Goal: Information Seeking & Learning: Understand process/instructions

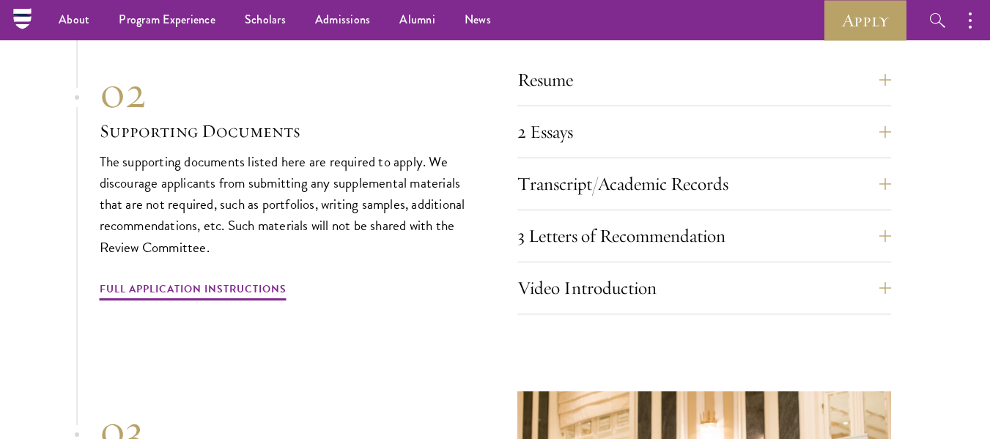
scroll to position [4976, 0]
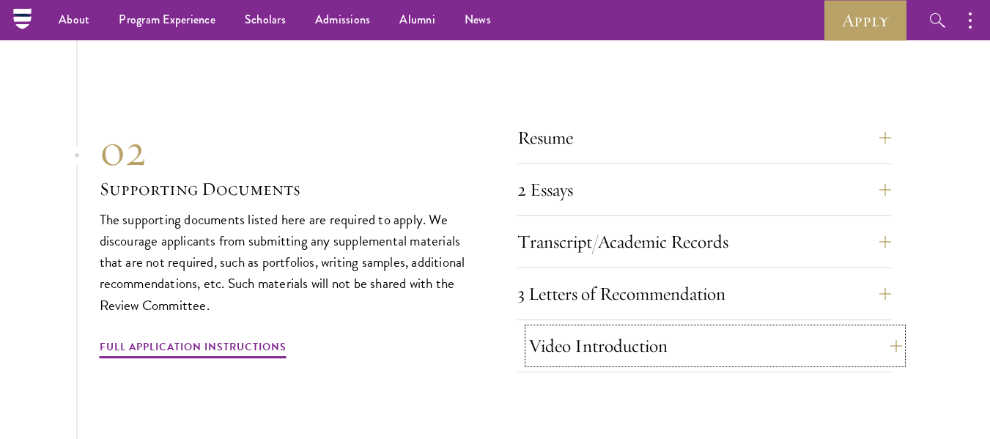
click at [840, 328] on button "Video Introduction" at bounding box center [715, 345] width 374 height 35
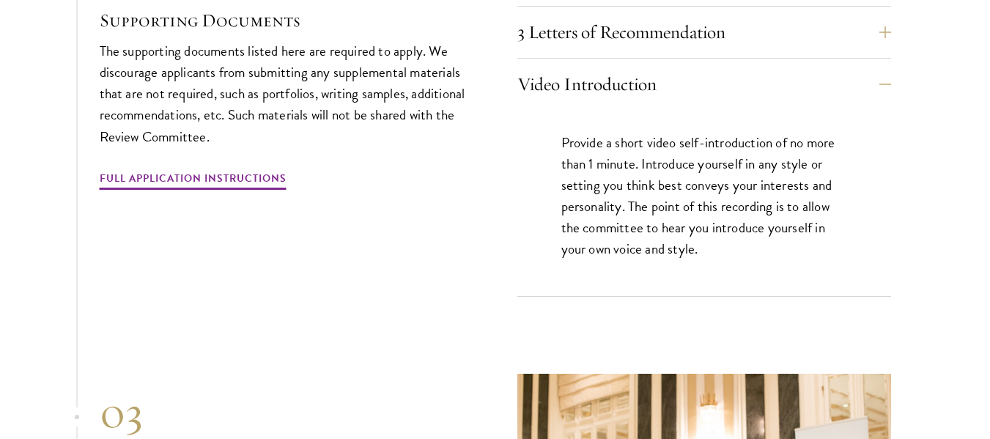
scroll to position [5239, 0]
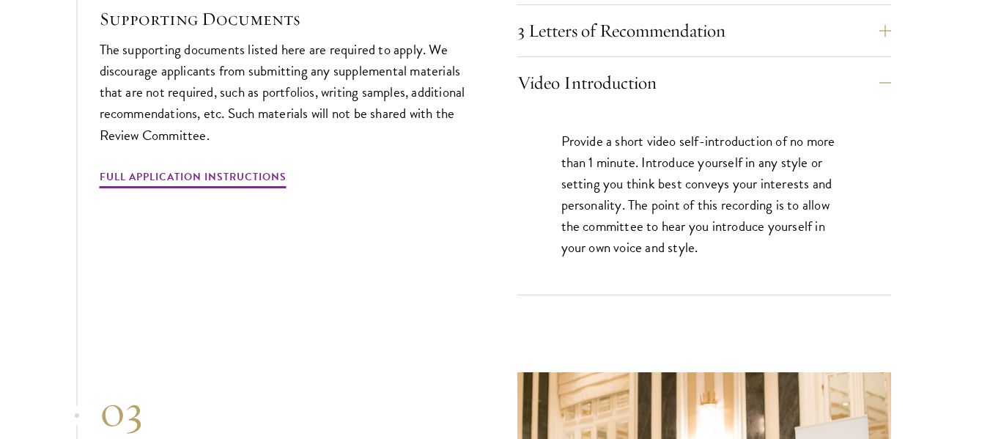
drag, startPoint x: 962, startPoint y: 250, endPoint x: 928, endPoint y: 264, distance: 36.5
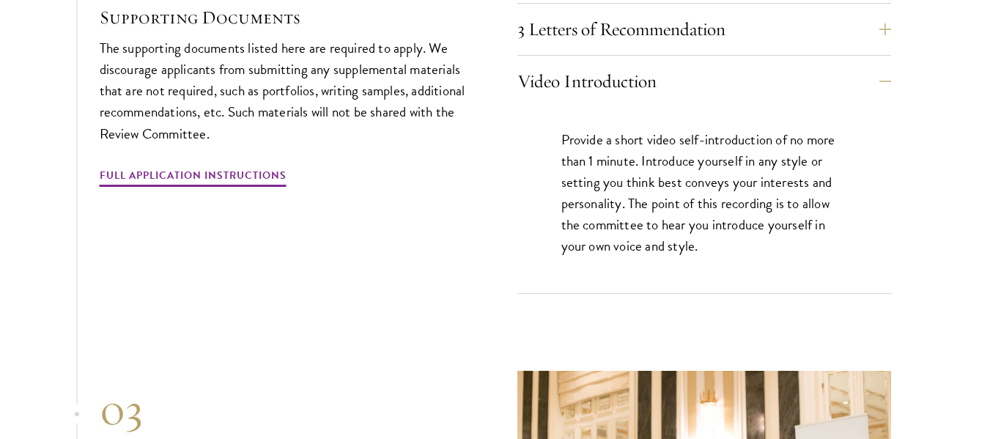
drag, startPoint x: 429, startPoint y: 171, endPoint x: 432, endPoint y: 225, distance: 54.3
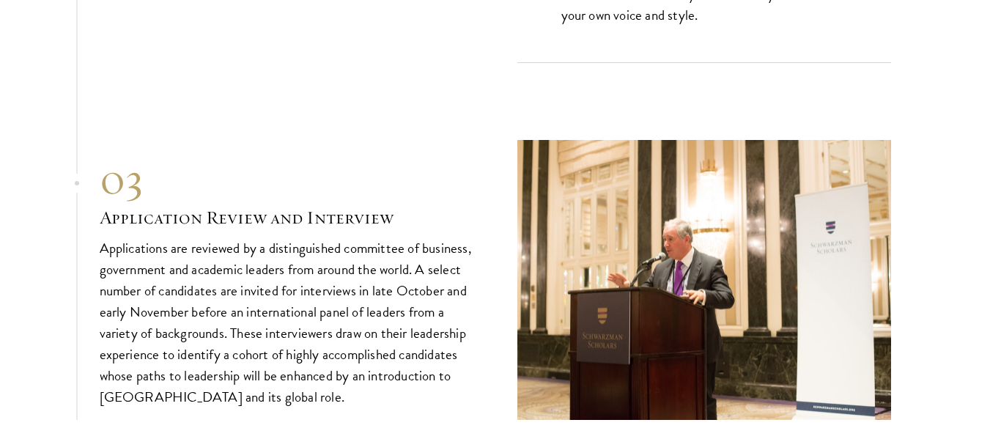
scroll to position [5472, 0]
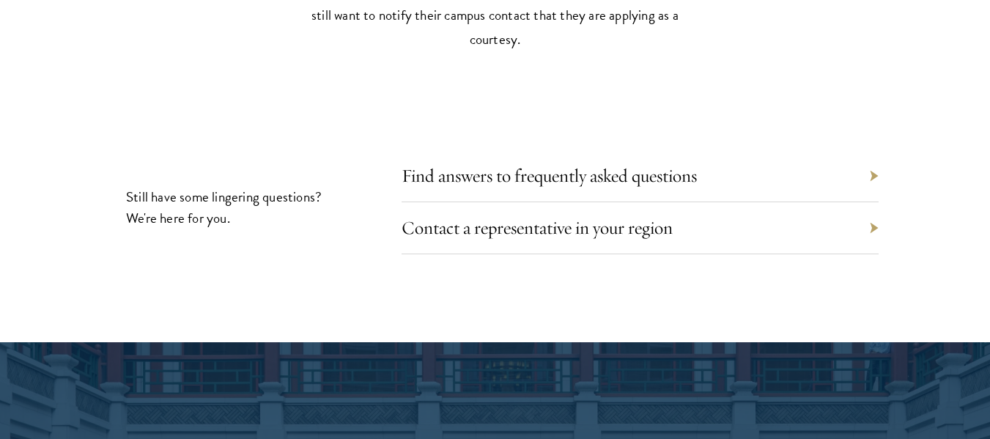
drag, startPoint x: 394, startPoint y: 314, endPoint x: 446, endPoint y: 329, distance: 53.3
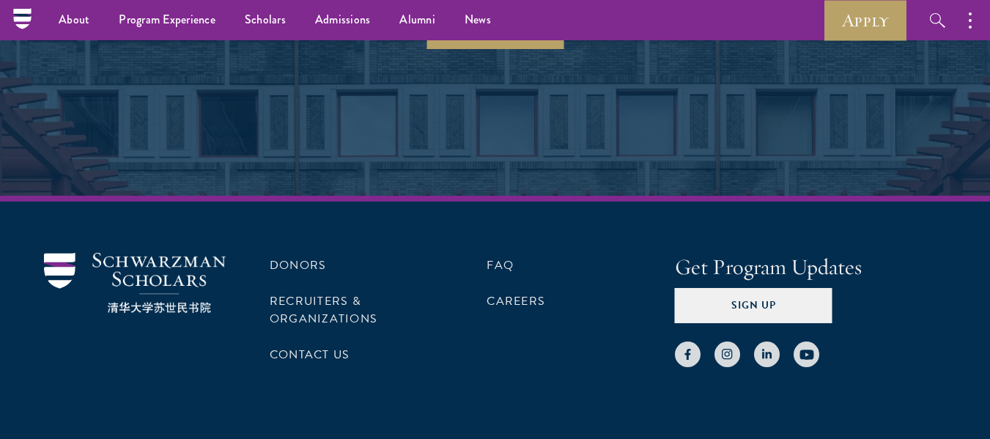
scroll to position [1626, 0]
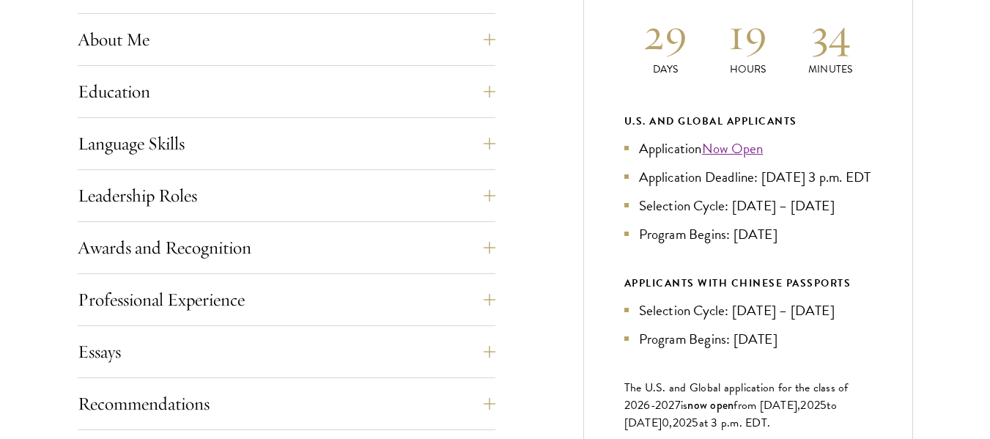
drag, startPoint x: 647, startPoint y: 133, endPoint x: 585, endPoint y: 158, distance: 67.4
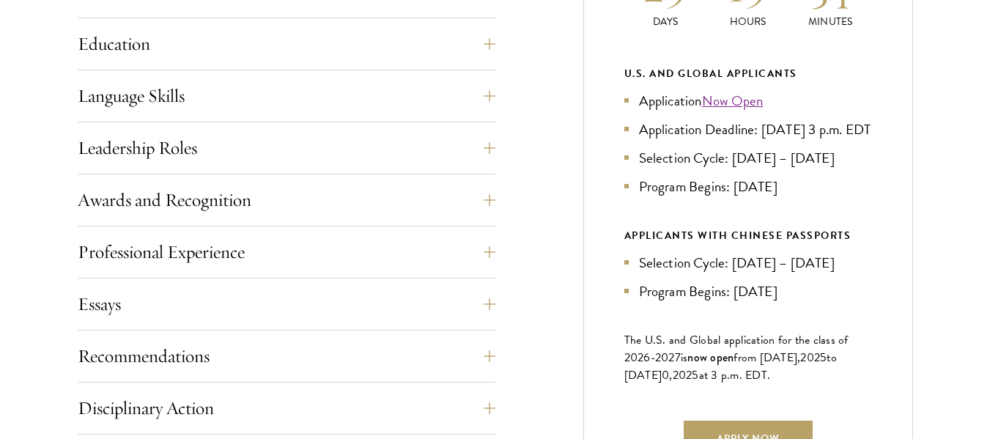
scroll to position [795, 0]
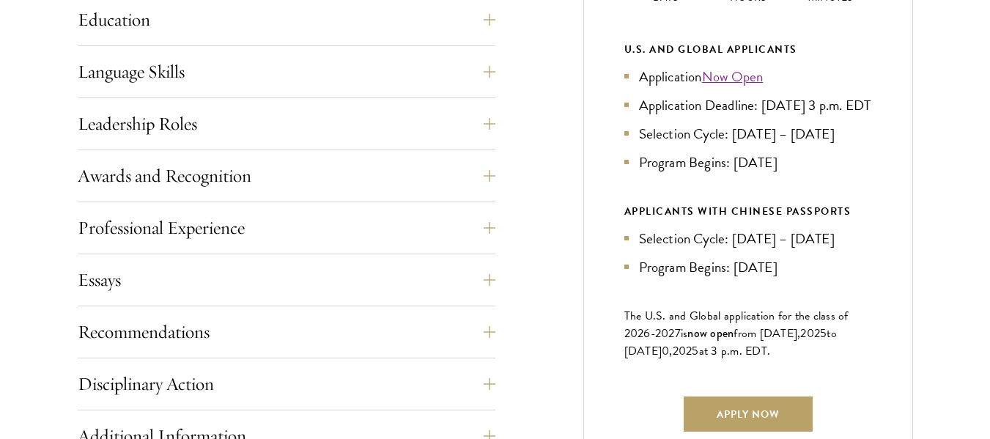
drag, startPoint x: 535, startPoint y: 201, endPoint x: 532, endPoint y: 243, distance: 41.9
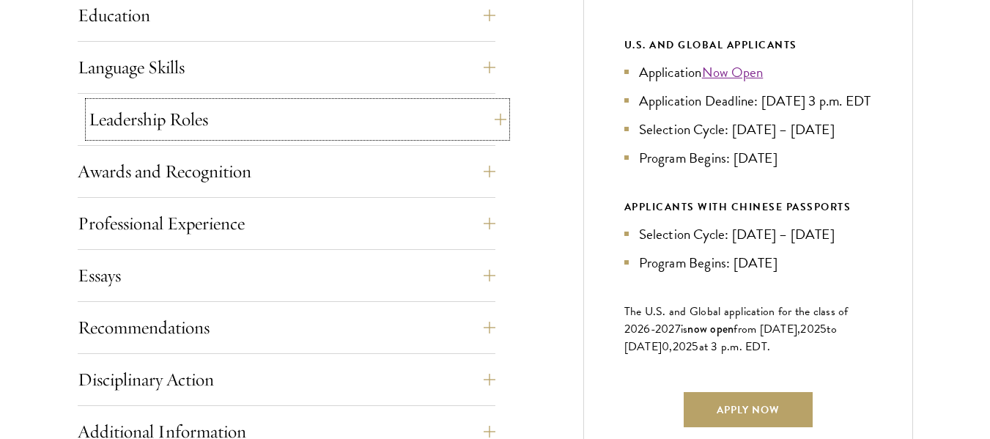
click at [473, 123] on button "Leadership Roles" at bounding box center [298, 119] width 418 height 35
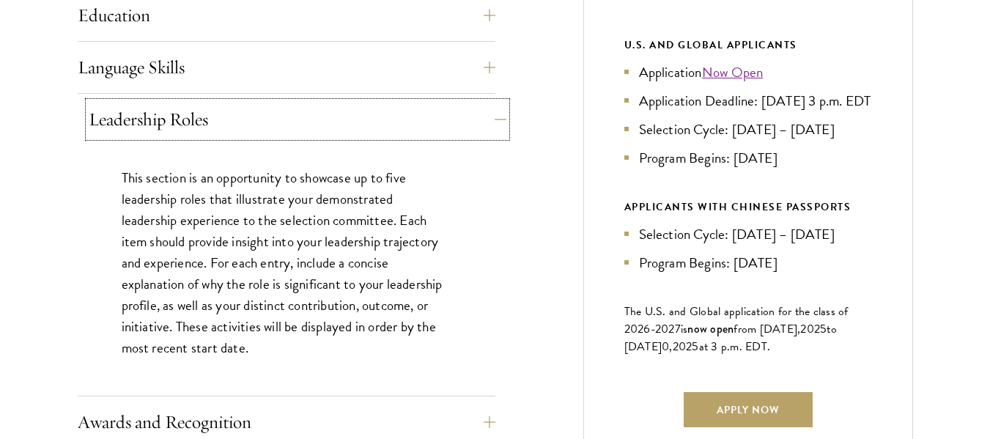
click at [479, 121] on button "Leadership Roles" at bounding box center [298, 119] width 418 height 35
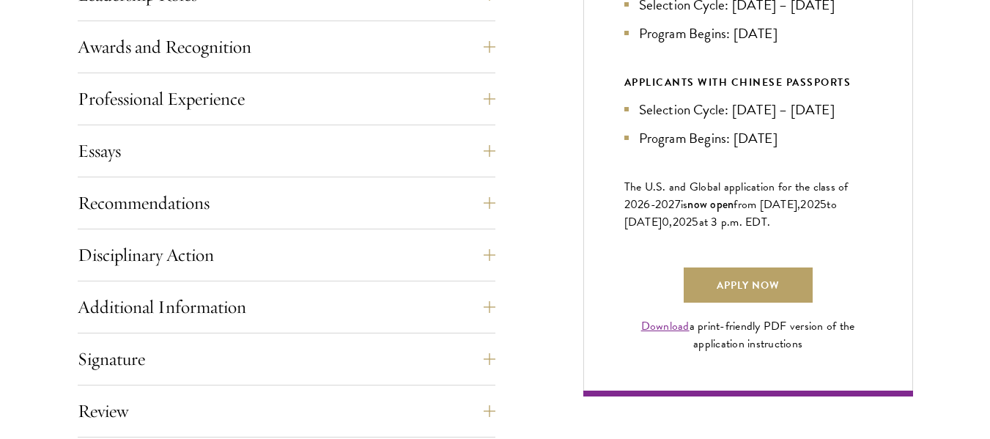
drag, startPoint x: 523, startPoint y: 180, endPoint x: 527, endPoint y: 233, distance: 53.6
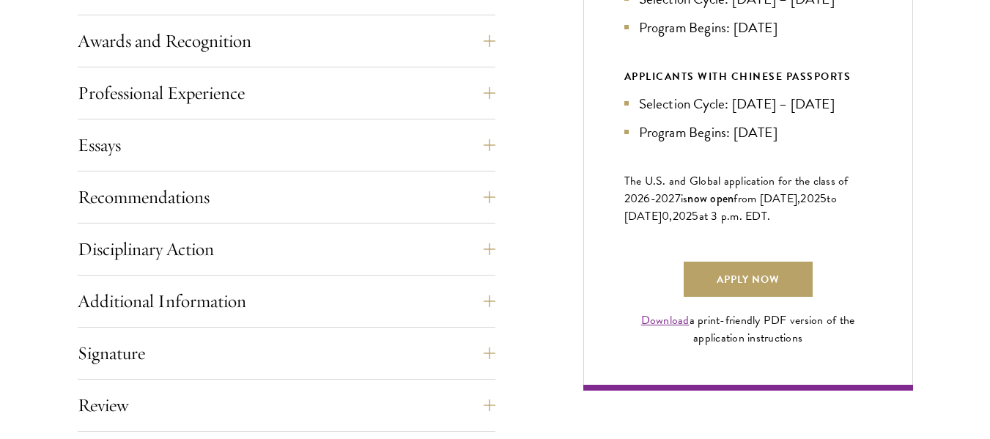
click at [448, 125] on div "Application Home Page The online application form must be completed in English.…" at bounding box center [287, 123] width 418 height 824
click at [448, 97] on button "Professional Experience" at bounding box center [298, 92] width 418 height 35
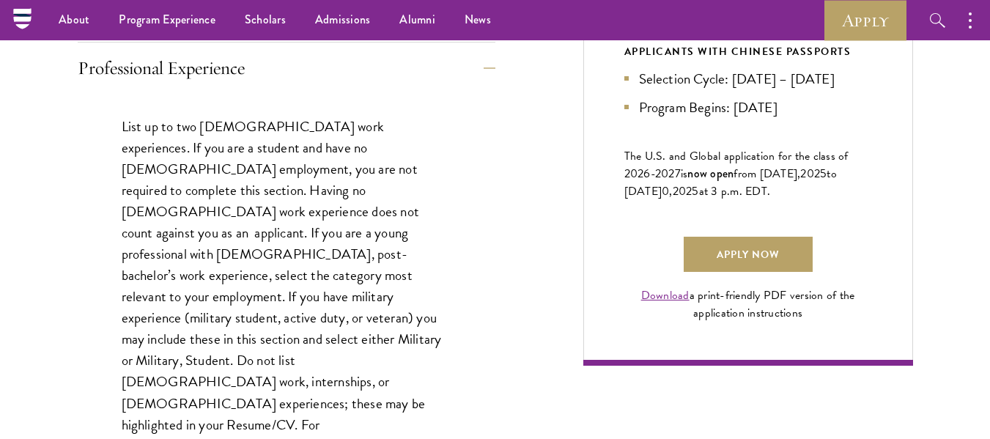
drag, startPoint x: 452, startPoint y: 147, endPoint x: 468, endPoint y: 100, distance: 48.7
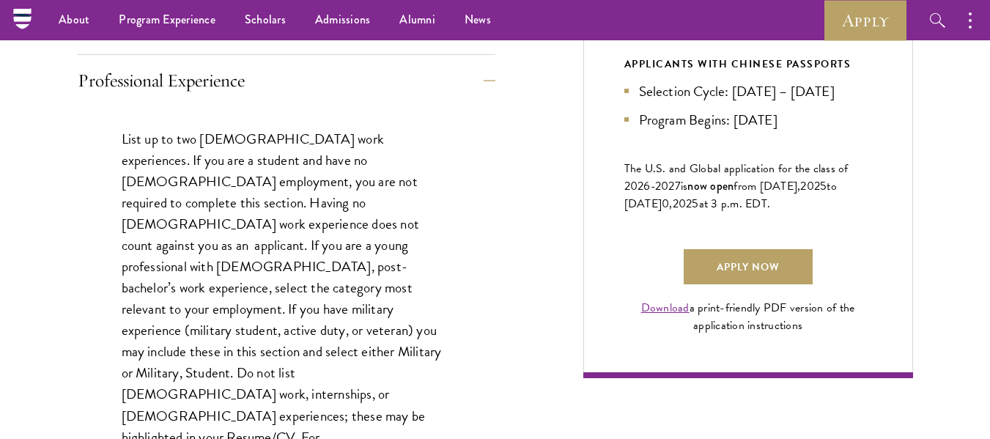
drag, startPoint x: 471, startPoint y: 138, endPoint x: 485, endPoint y: 103, distance: 37.1
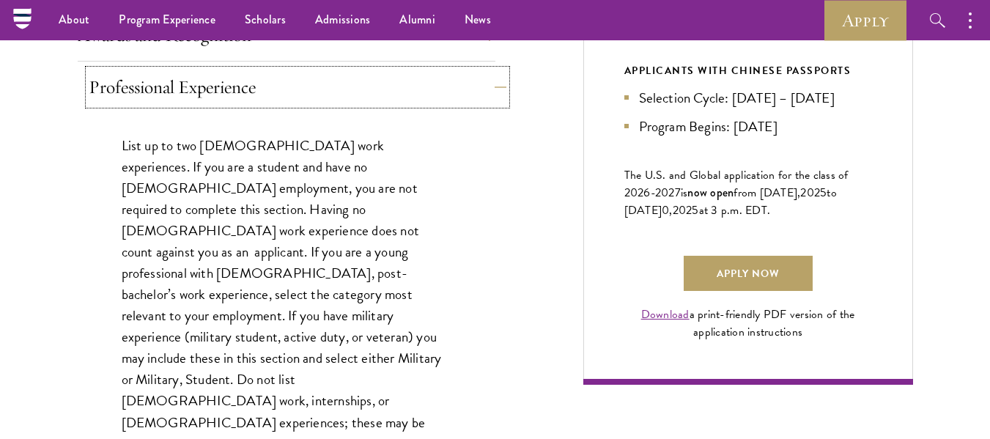
click at [481, 82] on button "Professional Experience" at bounding box center [298, 87] width 418 height 35
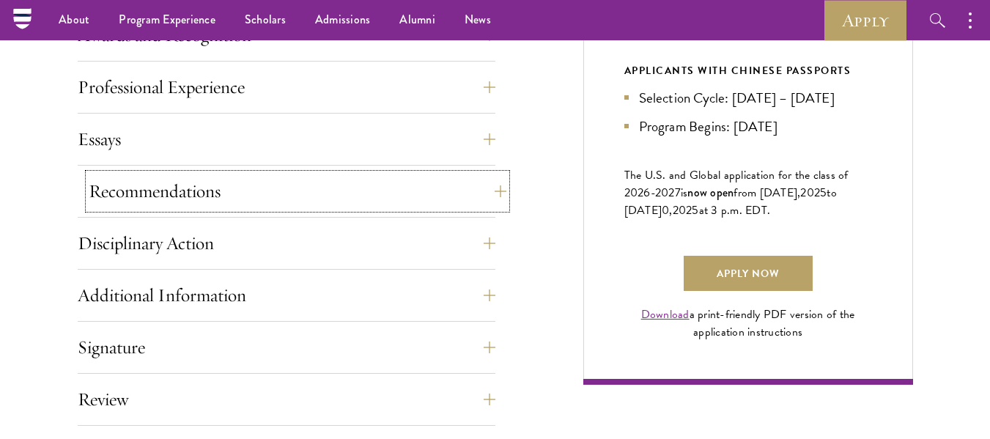
click at [487, 182] on button "Recommendations" at bounding box center [298, 191] width 418 height 35
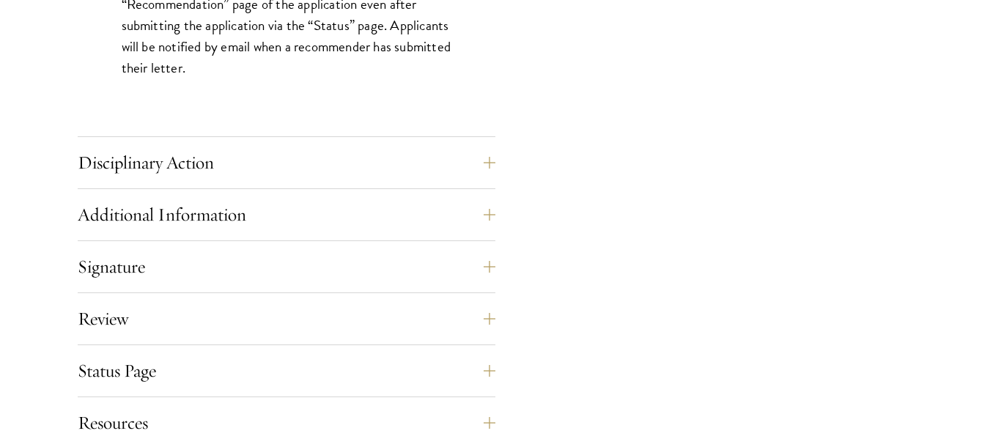
drag, startPoint x: 545, startPoint y: 185, endPoint x: 521, endPoint y: 268, distance: 86.3
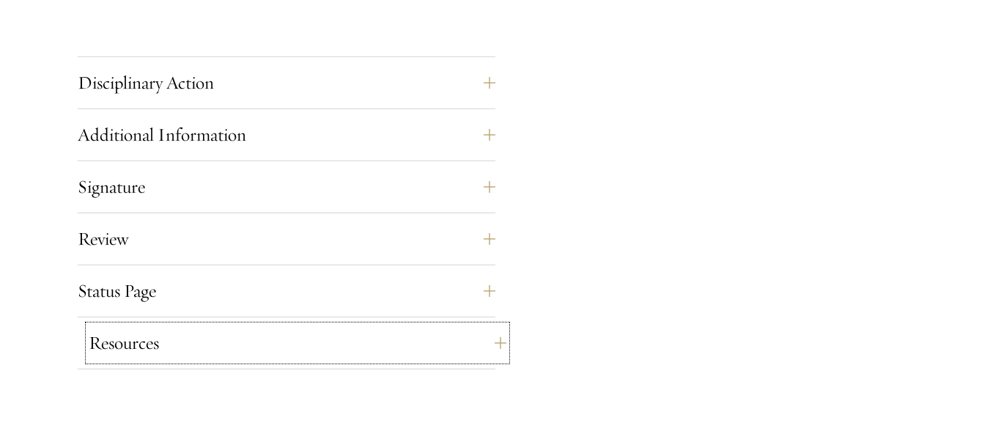
click at [479, 335] on button "Resources" at bounding box center [298, 342] width 418 height 35
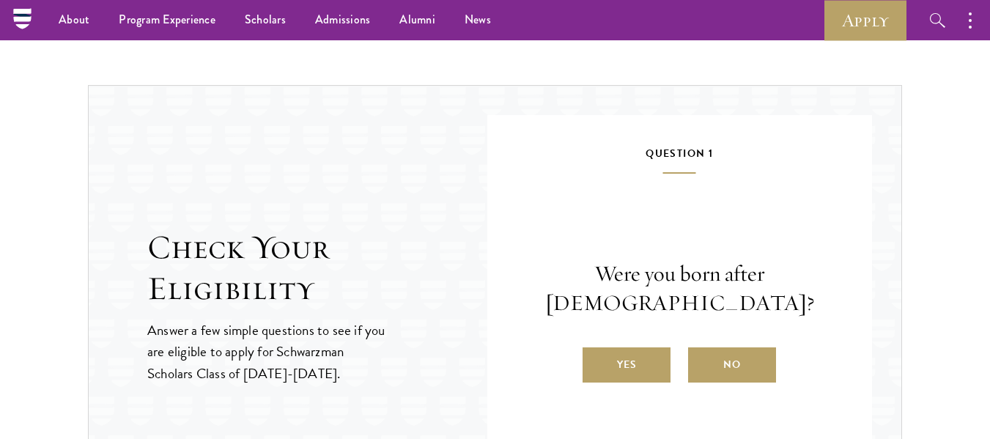
drag, startPoint x: 570, startPoint y: 351, endPoint x: 555, endPoint y: 319, distance: 35.1
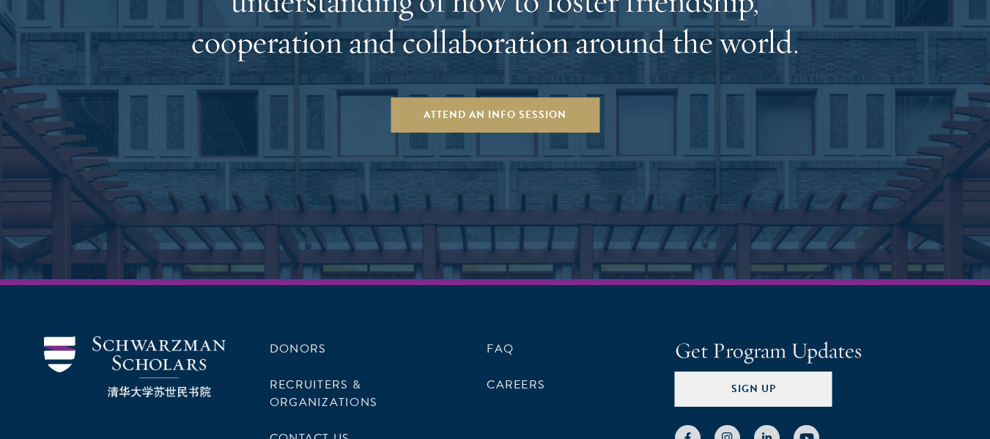
scroll to position [3120, 0]
